Goal: Task Accomplishment & Management: Use online tool/utility

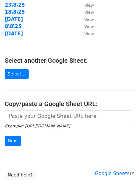
scroll to position [110, 0]
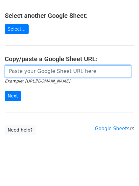
click at [62, 74] on input "url" at bounding box center [68, 71] width 126 height 12
paste input "https://docs.google.com/spreadsheets/d/1wVrS6t-a-eURRHcA4a14GlLhFODBe0pKUyTc1nw…"
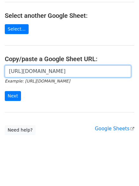
scroll to position [0, 138]
type input "[URL][DOMAIN_NAME]"
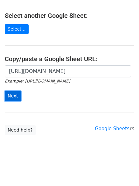
click at [11, 97] on input "Next" at bounding box center [13, 96] width 16 height 10
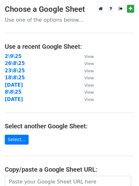
scroll to position [110, 0]
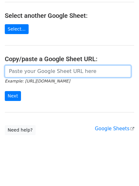
click at [46, 71] on input "url" at bounding box center [68, 71] width 126 height 12
paste input "https://docs.google.com/spreadsheets/d/1wVrS6t-a-eURRHcA4a14GlLhFODBe0pKUyTc1nw…"
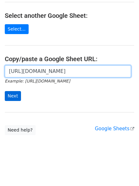
scroll to position [0, 138]
type input "https://docs.google.com/spreadsheets/d/1wVrS6t-a-eURRHcA4a14GlLhFODBe0pKUyTc1nw…"
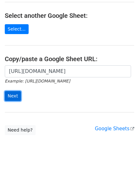
scroll to position [0, 0]
click at [15, 97] on input "Next" at bounding box center [13, 96] width 16 height 10
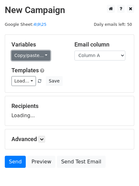
click at [32, 51] on link "Copy/paste..." at bounding box center [30, 56] width 39 height 10
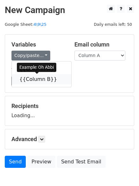
click at [31, 77] on link "{{Column B}}" at bounding box center [42, 79] width 60 height 10
